Goal: Use online tool/utility: Use online tool/utility

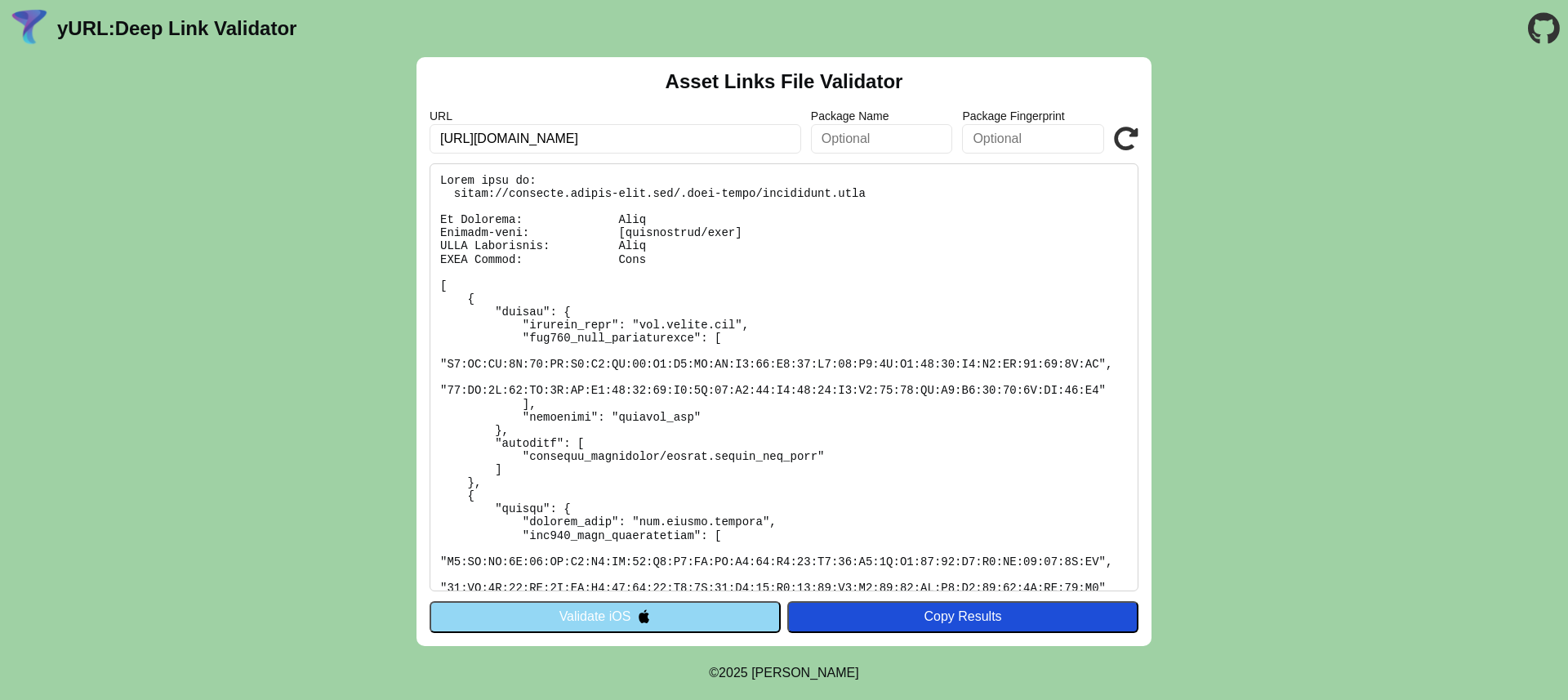
click at [659, 615] on button "Validate iOS" at bounding box center [605, 617] width 351 height 31
